Goal: Task Accomplishment & Management: Manage account settings

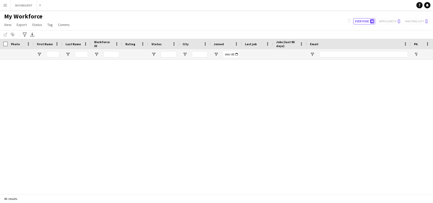
scroll to position [464, 0]
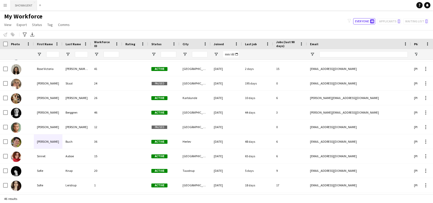
click at [22, 5] on button "SHOWAGENT Close" at bounding box center [24, 5] width 26 height 10
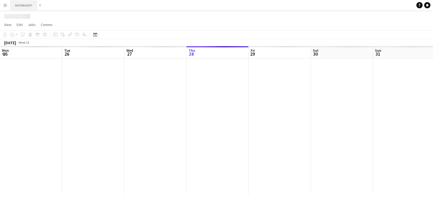
scroll to position [0, 124]
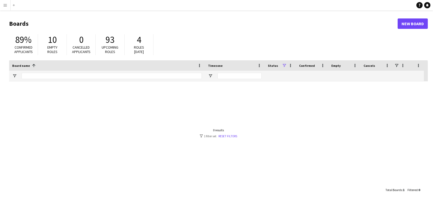
click at [5, 5] on app-icon "Menu" at bounding box center [5, 5] width 4 height 4
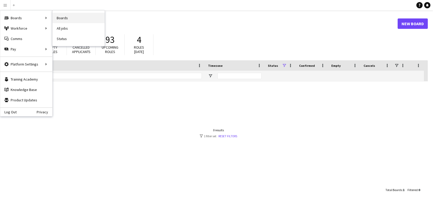
click at [78, 16] on link "Boards" at bounding box center [78, 18] width 52 height 10
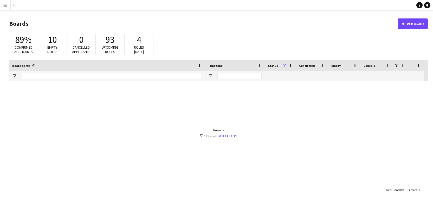
click at [6, 6] on app-icon "Menu" at bounding box center [5, 5] width 4 height 4
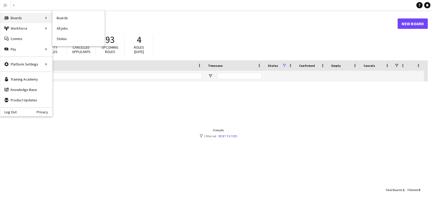
click at [21, 18] on div "Boards Boards" at bounding box center [26, 18] width 52 height 10
click at [69, 20] on link "Boards" at bounding box center [78, 18] width 52 height 10
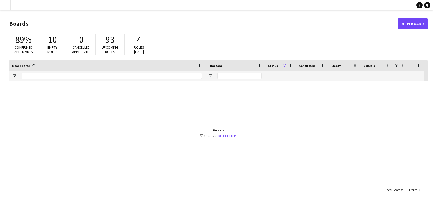
click at [34, 64] on span at bounding box center [33, 65] width 5 height 5
click at [7, 6] on button "Menu" at bounding box center [5, 5] width 10 height 10
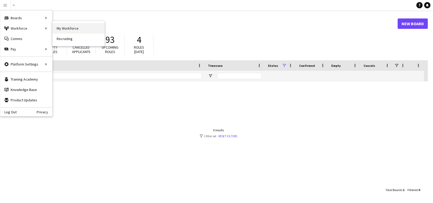
click at [97, 30] on link "My Workforce" at bounding box center [78, 28] width 52 height 10
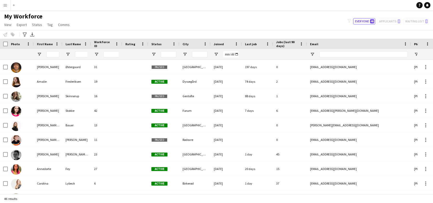
click at [6, 34] on div "Notify workforce Add to tag Select at least one crew to tag him or her. Advance…" at bounding box center [216, 34] width 433 height 9
click at [11, 27] on span "View" at bounding box center [7, 24] width 7 height 5
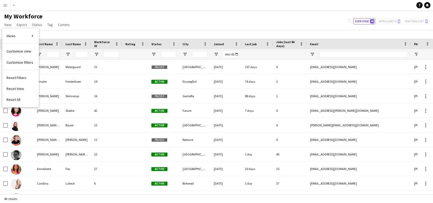
click at [11, 21] on app-page-menu "View Views Default view New view Update view Delete view Edit name Customise vi…" at bounding box center [37, 25] width 75 height 10
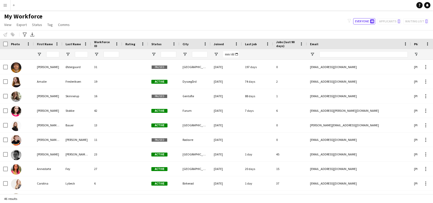
click at [17, 18] on span "My Workforce" at bounding box center [23, 16] width 38 height 8
click at [5, 3] on app-icon "Menu" at bounding box center [5, 5] width 4 height 4
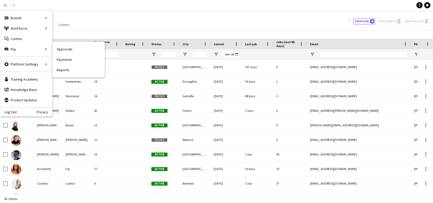
click at [68, 61] on link "Payments" at bounding box center [78, 59] width 52 height 10
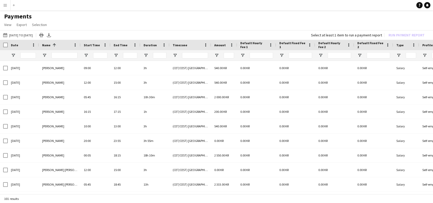
click at [28, 6] on app-navbar "Menu Boards Boards Boards All jobs Status Workforce Workforce My Workforce Recr…" at bounding box center [216, 5] width 433 height 10
click at [15, 5] on button "Add" at bounding box center [14, 5] width 4 height 4
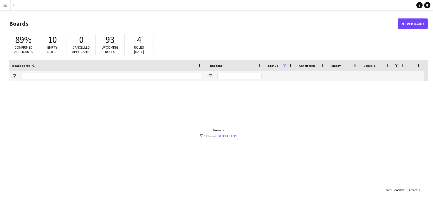
click at [33, 65] on span at bounding box center [33, 65] width 5 height 5
click at [33, 65] on div "Board name" at bounding box center [103, 66] width 183 height 8
click at [70, 77] on input "Board name Filter Input" at bounding box center [112, 76] width 180 height 6
type input "*********"
click at [226, 135] on link "Reset filters" at bounding box center [228, 136] width 19 height 4
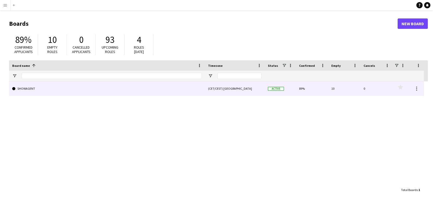
click at [50, 91] on link "SHOWAGENT" at bounding box center [106, 88] width 189 height 15
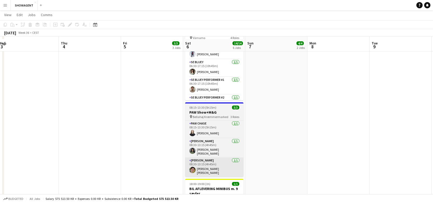
scroll to position [144, 0]
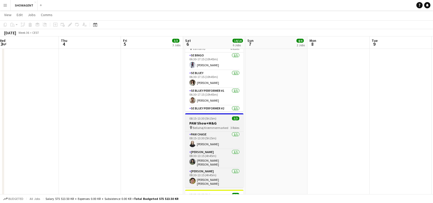
click at [216, 118] on div "08:15-13:30 (5h15m) 3/3" at bounding box center [214, 118] width 58 height 4
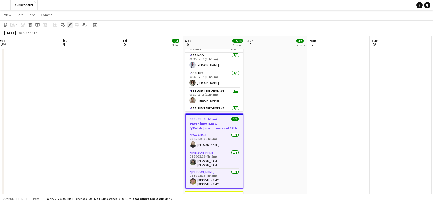
click at [68, 24] on icon "Edit" at bounding box center [70, 25] width 4 height 4
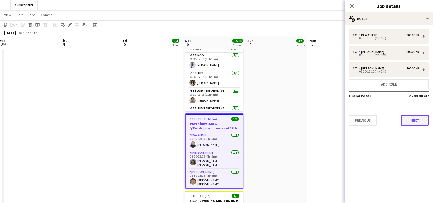
click at [414, 119] on button "Next" at bounding box center [414, 120] width 28 height 10
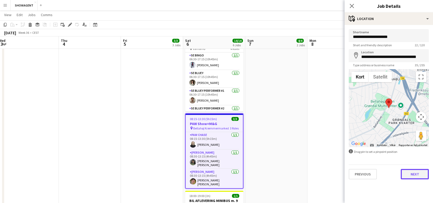
click at [411, 173] on button "Next" at bounding box center [414, 174] width 28 height 10
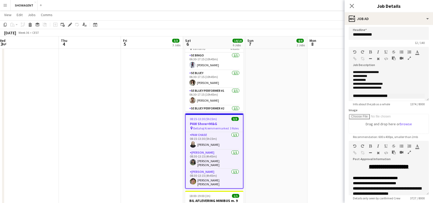
scroll to position [37, 0]
click at [376, 78] on p "**********" at bounding box center [389, 76] width 72 height 4
click at [353, 7] on icon "Close pop-in" at bounding box center [351, 5] width 5 height 5
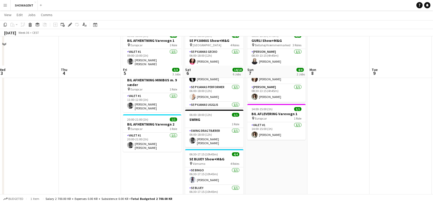
scroll to position [0, 0]
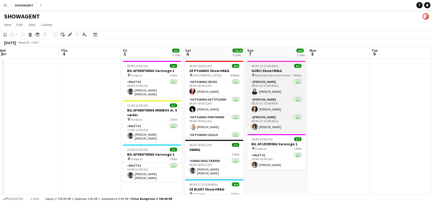
click at [280, 72] on h3 "GURLI Show+M&G" at bounding box center [276, 70] width 58 height 5
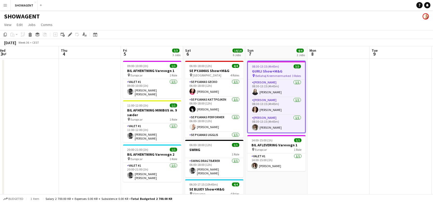
scroll to position [0, 190]
click at [69, 35] on icon at bounding box center [69, 34] width 3 height 3
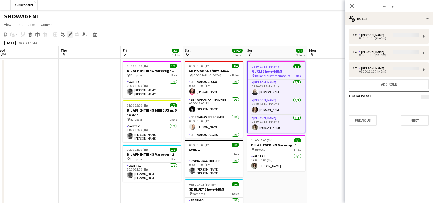
type input "**********"
click at [410, 119] on button "Next" at bounding box center [414, 120] width 28 height 10
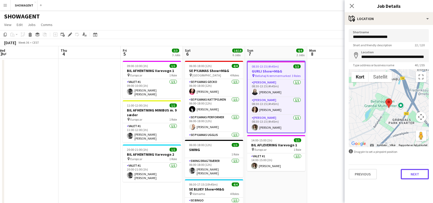
click at [411, 174] on button "Next" at bounding box center [414, 174] width 28 height 10
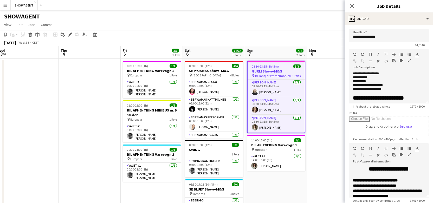
scroll to position [37, 0]
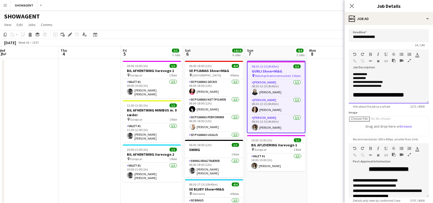
click at [377, 76] on p "**********" at bounding box center [389, 75] width 72 height 4
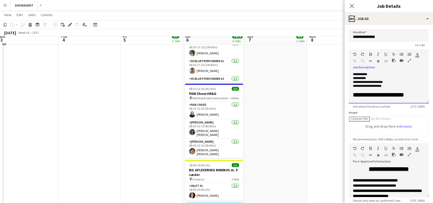
scroll to position [175, 0]
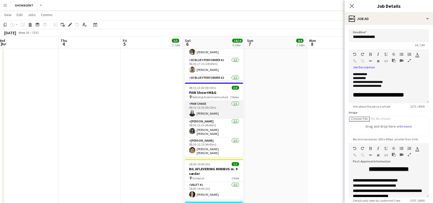
click at [223, 102] on app-card-role "PAW CHASE 1/1 08:15-13:30 (5h15m) Linea Laursen" at bounding box center [214, 110] width 58 height 18
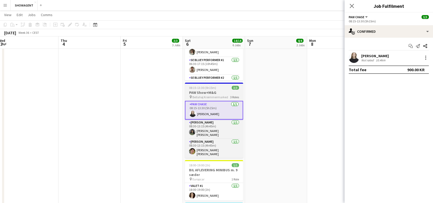
click at [220, 95] on span "Bellahøj Kræmmermarked" at bounding box center [210, 97] width 36 height 4
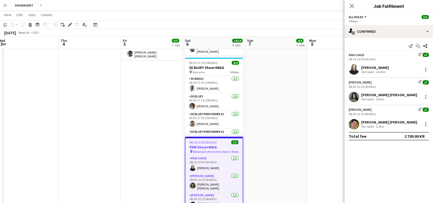
scroll to position [122, 0]
click at [223, 141] on div "08:15-13:30 (5h15m) 3/3" at bounding box center [213, 142] width 57 height 4
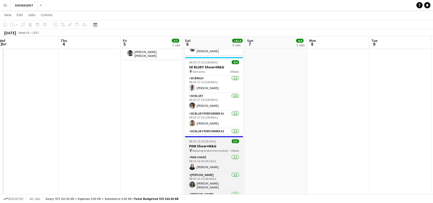
click at [223, 141] on div "08:15-13:30 (5h15m) 3/3" at bounding box center [214, 141] width 58 height 4
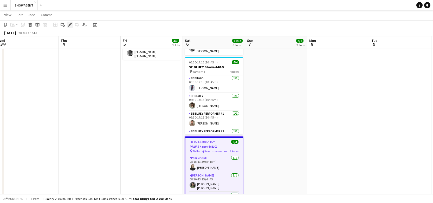
click at [68, 25] on icon "Edit" at bounding box center [70, 25] width 4 height 4
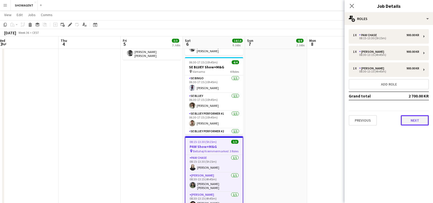
click at [416, 123] on button "Next" at bounding box center [414, 120] width 28 height 10
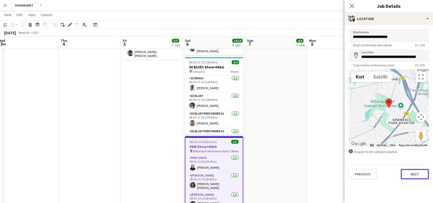
drag, startPoint x: 416, startPoint y: 174, endPoint x: 413, endPoint y: 172, distance: 3.4
click at [416, 174] on button "Next" at bounding box center [414, 174] width 28 height 10
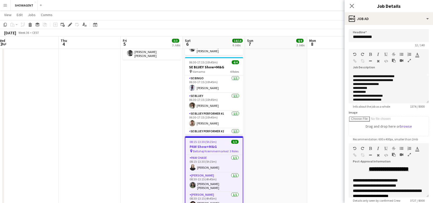
scroll to position [26, 0]
click at [392, 95] on p "**********" at bounding box center [389, 93] width 72 height 4
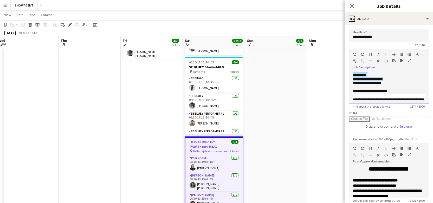
scroll to position [0, 0]
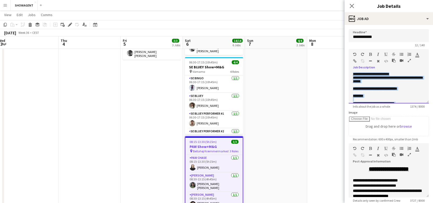
drag, startPoint x: 392, startPoint y: 99, endPoint x: 348, endPoint y: 64, distance: 55.5
click at [348, 64] on div "**********" at bounding box center [388, 76] width 80 height 54
copy div "**********"
click at [393, 98] on p "********" at bounding box center [389, 96] width 72 height 4
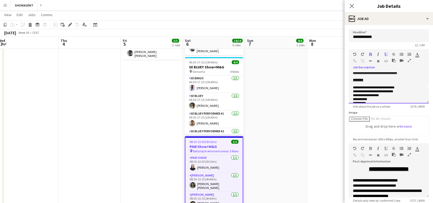
scroll to position [58, 0]
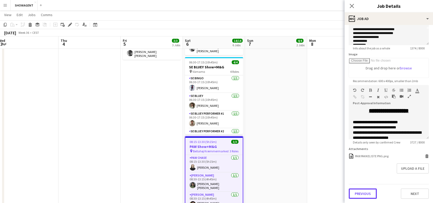
click at [362, 197] on button "Previous" at bounding box center [362, 193] width 28 height 10
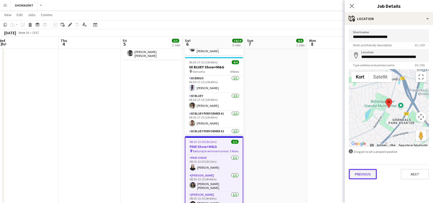
click at [363, 173] on button "Previous" at bounding box center [362, 174] width 28 height 10
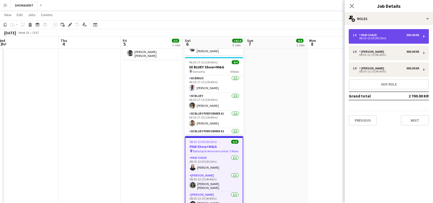
click at [371, 37] on div "08:15-13:30 (5h15m)" at bounding box center [386, 38] width 66 height 3
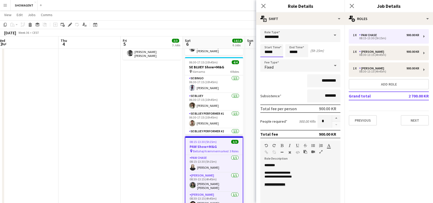
click at [275, 52] on input "*****" at bounding box center [271, 50] width 23 height 13
type input "*****"
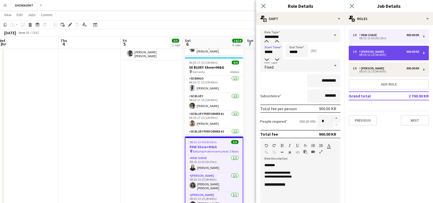
click at [365, 49] on div "1 x PAW MARSHALL 900.00 KR 08:30-13:15 (4h45m)" at bounding box center [388, 53] width 80 height 15
type input "**********"
type input "*****"
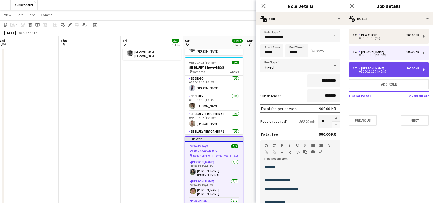
click at [364, 71] on div "08:30-13:15 (4h45m)" at bounding box center [386, 71] width 66 height 3
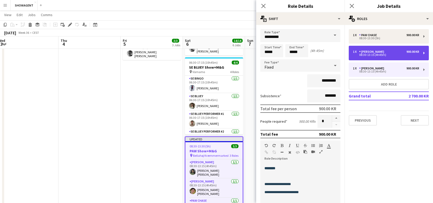
click at [367, 53] on div "PAW MARSHALL" at bounding box center [372, 52] width 27 height 4
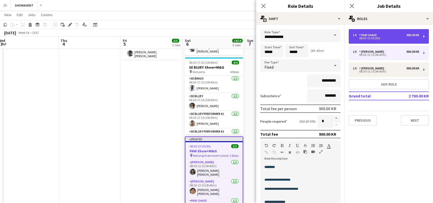
click at [361, 38] on div "08:30-13:30 (5h)" at bounding box center [386, 38] width 66 height 3
type input "*********"
type input "*****"
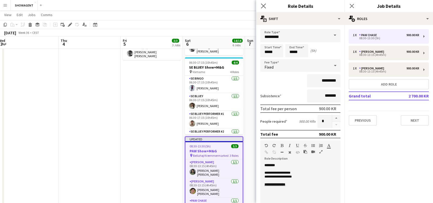
click at [265, 3] on app-icon "Close pop-in" at bounding box center [264, 6] width 8 height 8
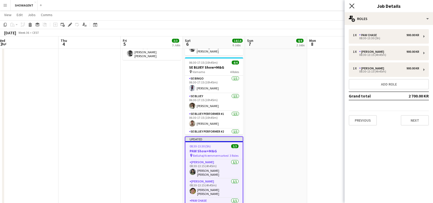
drag, startPoint x: 352, startPoint y: 5, endPoint x: 350, endPoint y: 4, distance: 2.7
click at [352, 5] on icon at bounding box center [351, 5] width 5 height 5
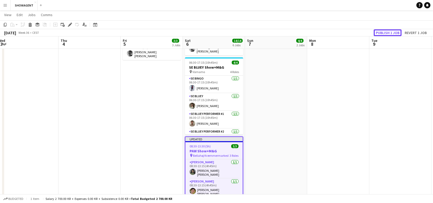
click at [382, 32] on button "Publish 1 job" at bounding box center [387, 32] width 28 height 7
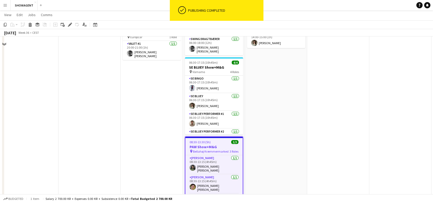
scroll to position [0, 0]
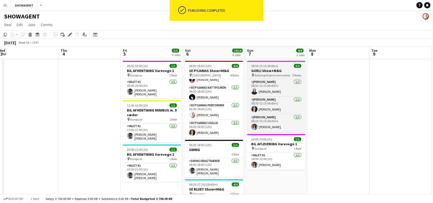
click at [284, 70] on h3 "GURLI Show+M&G" at bounding box center [276, 70] width 58 height 5
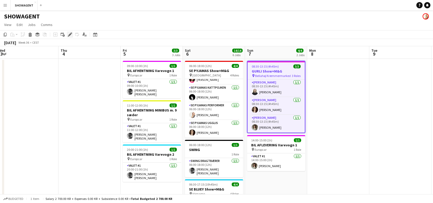
click at [70, 34] on icon at bounding box center [69, 34] width 3 height 3
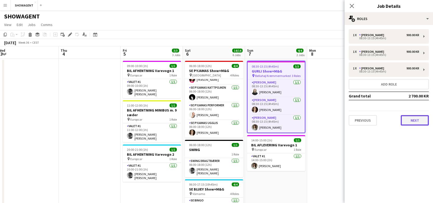
click at [410, 121] on button "Next" at bounding box center [414, 120] width 28 height 10
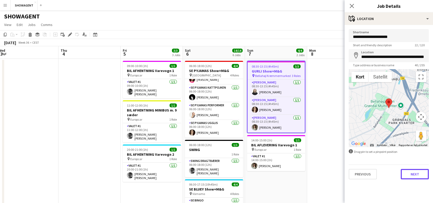
click at [415, 176] on button "Next" at bounding box center [414, 174] width 28 height 10
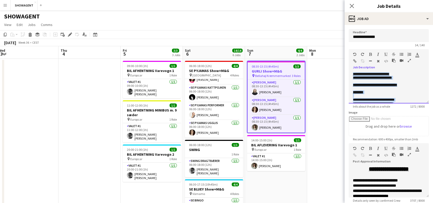
drag, startPoint x: 359, startPoint y: 81, endPoint x: 339, endPoint y: 53, distance: 33.4
paste div
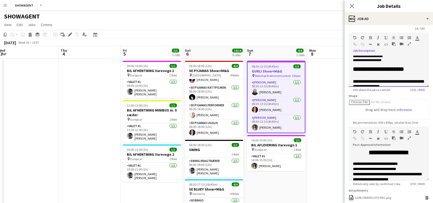
scroll to position [58, 0]
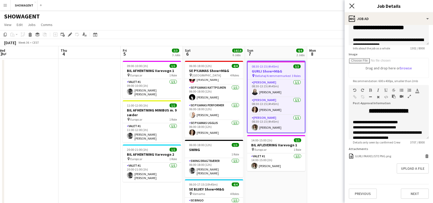
click at [351, 5] on icon "Close pop-in" at bounding box center [351, 5] width 5 height 5
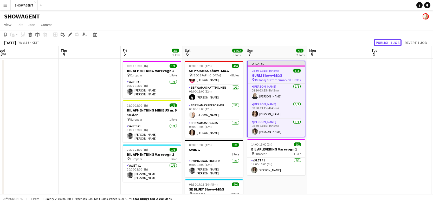
click at [391, 40] on button "Publish 1 job" at bounding box center [387, 42] width 28 height 7
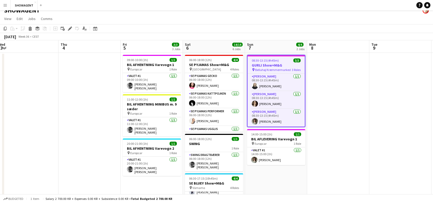
scroll to position [6, 0]
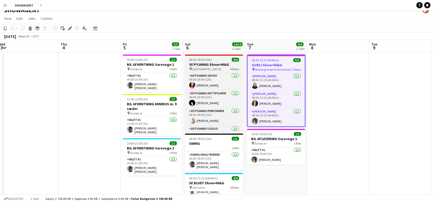
click at [207, 62] on h3 "SE PYJAMAS Show+M&G" at bounding box center [214, 64] width 58 height 5
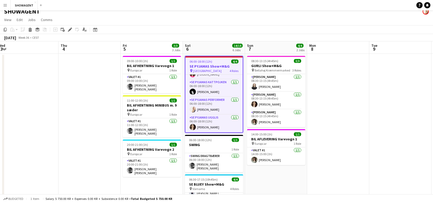
scroll to position [5, 0]
